Goal: Information Seeking & Learning: Learn about a topic

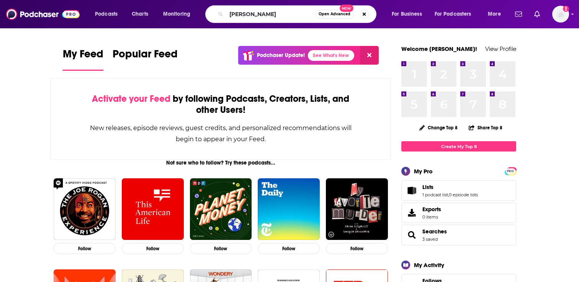
type input "[PERSON_NAME]"
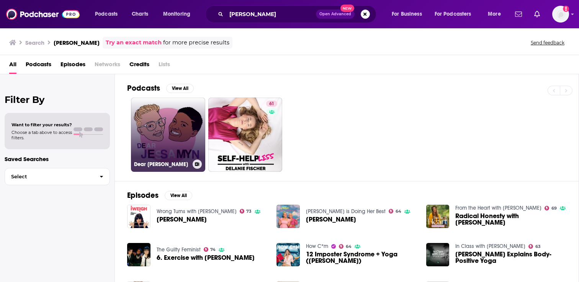
click at [184, 115] on link "Dear [PERSON_NAME]" at bounding box center [168, 135] width 74 height 74
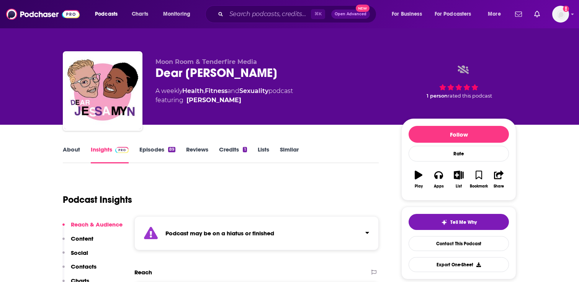
click at [144, 151] on link "Episodes 89" at bounding box center [157, 155] width 36 height 18
